Goal: Contribute content

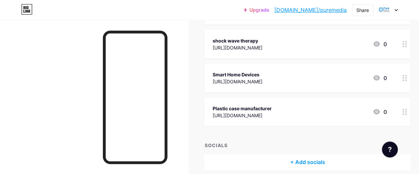
scroll to position [3136, 0]
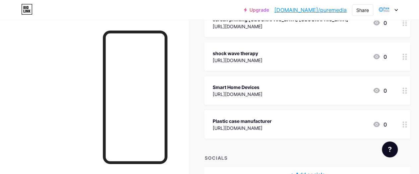
click at [258, 83] on div "Smart Home Devices" at bounding box center [237, 86] width 50 height 7
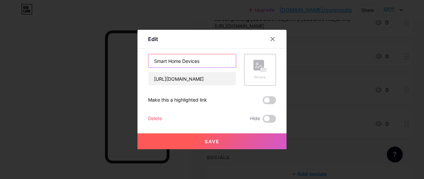
click at [176, 65] on input "Smart Home Devices" at bounding box center [193, 60] width 88 height 13
paste input "Car Electronic"
type input "Car Electronics"
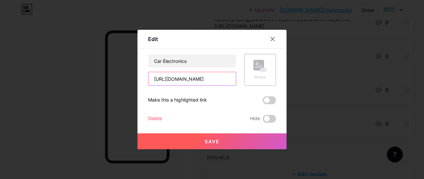
click at [181, 80] on input "[URL][DOMAIN_NAME]" at bounding box center [193, 78] width 88 height 13
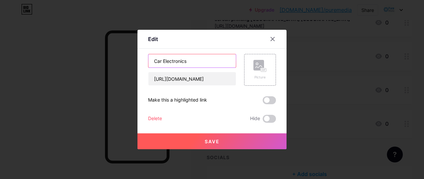
click at [183, 62] on input "Car Electronics" at bounding box center [193, 60] width 88 height 13
click at [207, 144] on span "Save" at bounding box center [212, 142] width 15 height 6
click at [186, 59] on input "Car Electronics" at bounding box center [193, 60] width 88 height 13
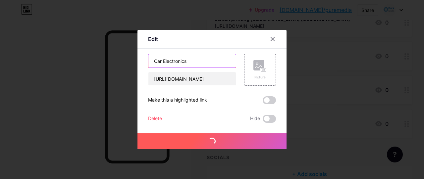
click at [186, 59] on input "Car Electronics" at bounding box center [193, 60] width 88 height 13
click at [272, 40] on icon at bounding box center [272, 38] width 5 height 5
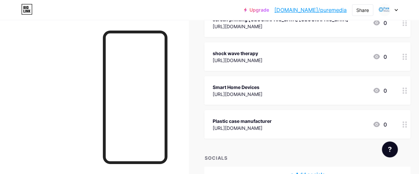
click at [311, 8] on link "[DOMAIN_NAME]/puremedia" at bounding box center [310, 10] width 72 height 8
click at [378, 86] on icon at bounding box center [376, 90] width 8 height 8
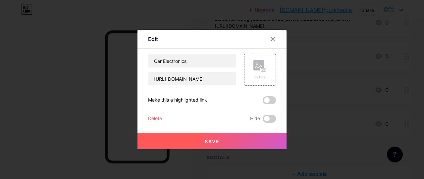
click at [217, 143] on button "Save" at bounding box center [212, 142] width 149 height 16
